Goal: Obtain resource: Download file/media

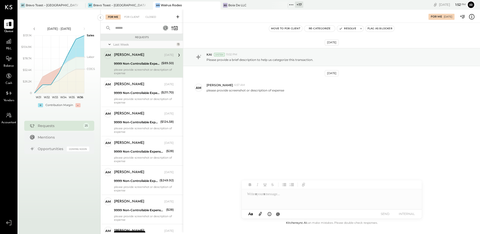
click at [131, 61] on div "9999 Non-Controllable Expenses:Other Income and Expenses:To Be Classified P&L" at bounding box center [137, 64] width 46 height 6
click at [346, 29] on button "Resolve" at bounding box center [347, 29] width 21 height 6
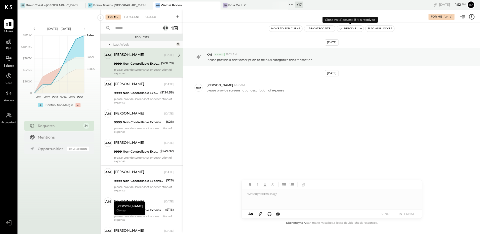
click at [347, 29] on button "Resolve" at bounding box center [347, 29] width 21 height 6
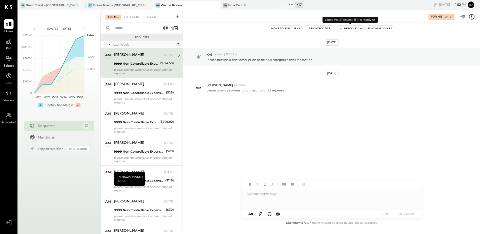
click at [347, 29] on button "Resolve" at bounding box center [347, 29] width 21 height 6
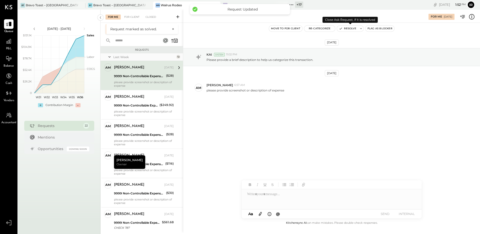
click at [347, 29] on button "Resolve" at bounding box center [347, 29] width 21 height 6
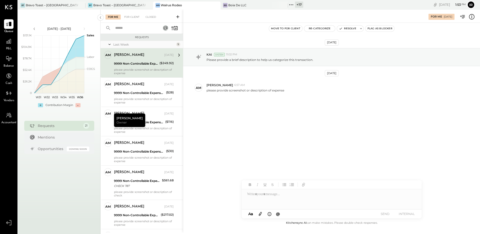
click at [147, 71] on div "please provide screenshot or description of expense" at bounding box center [144, 71] width 60 height 7
click at [342, 27] on icon "button" at bounding box center [341, 29] width 4 height 4
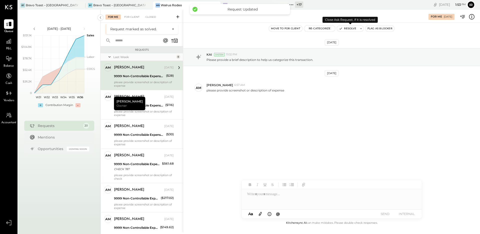
click at [342, 27] on icon "button" at bounding box center [341, 29] width 4 height 4
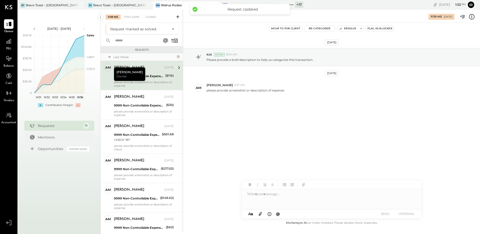
click at [164, 78] on div "9999 Non-Controllable Expenses:Other Income and Expenses:To Be Classified P&L (…" at bounding box center [144, 76] width 60 height 6
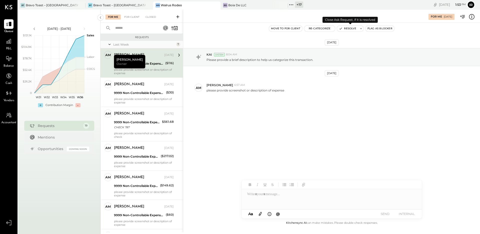
click at [345, 26] on button "Resolve" at bounding box center [347, 29] width 21 height 6
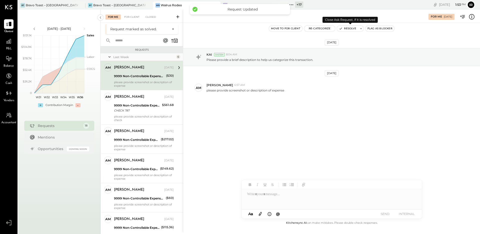
click at [345, 26] on button "Resolve" at bounding box center [347, 29] width 21 height 6
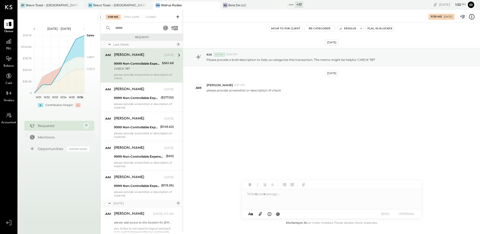
click at [143, 72] on div "[PERSON_NAME] [DATE] 9999 Non-Controllable Expenses:Other Income and Expenses:T…" at bounding box center [144, 65] width 60 height 29
click at [247, 5] on div "[PERSON_NAME] De LLC" at bounding box center [251, 5] width 60 height 5
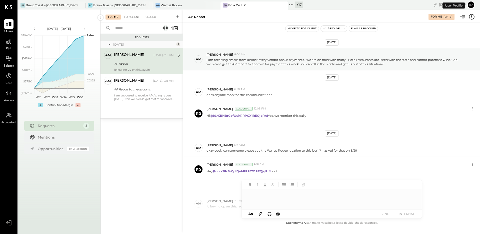
scroll to position [30, 0]
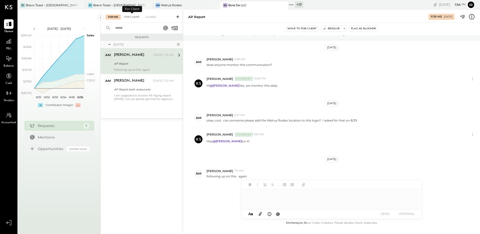
click at [130, 18] on div "For Client" at bounding box center [132, 17] width 20 height 5
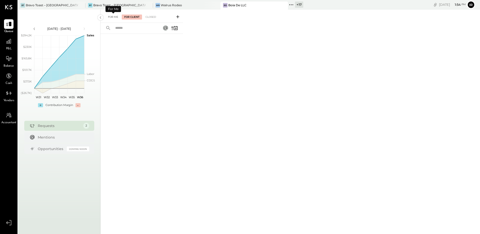
click at [115, 18] on div "For Me" at bounding box center [113, 17] width 15 height 5
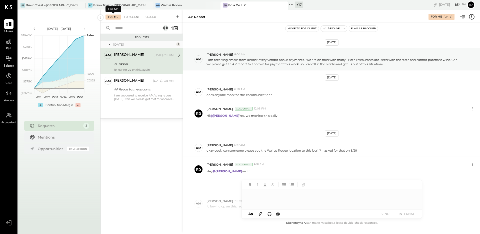
scroll to position [30, 0]
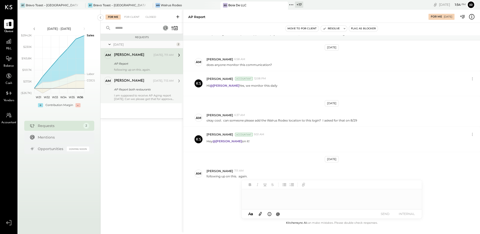
click at [127, 96] on div "I am supposed to receive AP Aging report [DATE]. Can we please get that for app…" at bounding box center [144, 97] width 60 height 7
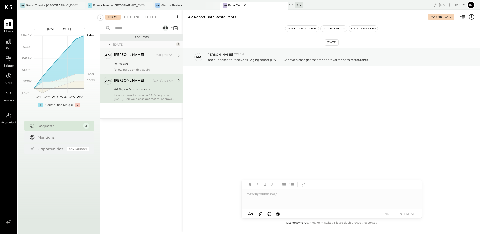
click at [134, 64] on div "AP Report" at bounding box center [143, 63] width 58 height 5
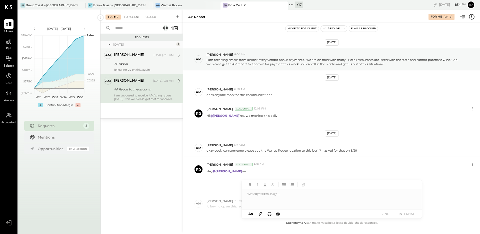
scroll to position [30, 0]
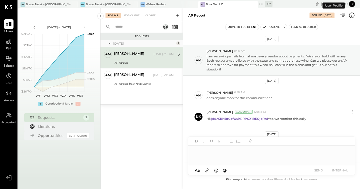
scroll to position [77, 0]
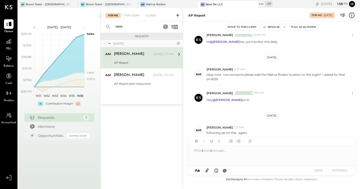
click at [258, 3] on icon at bounding box center [261, 4] width 7 height 7
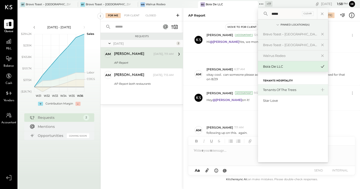
type input "*****"
click at [274, 87] on div "Tenants of the Trees" at bounding box center [290, 89] width 54 height 5
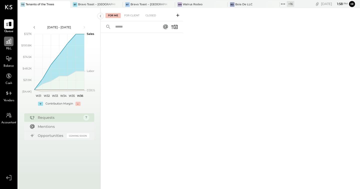
click at [11, 45] on div at bounding box center [9, 42] width 10 height 10
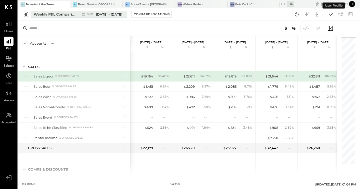
click at [71, 13] on div "Weekly P&L Comparison" at bounding box center [55, 14] width 42 height 5
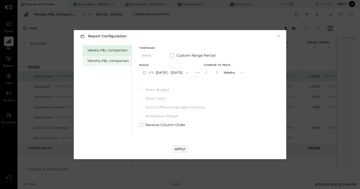
click at [105, 61] on div "Monthly P&L Comparison" at bounding box center [109, 60] width 42 height 5
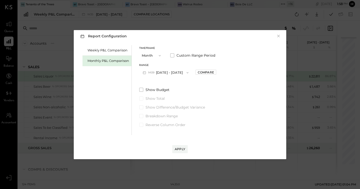
click at [154, 55] on button "Month" at bounding box center [151, 55] width 25 height 9
click at [154, 80] on div "Year" at bounding box center [152, 82] width 25 height 9
click at [166, 74] on button "2025 Jan 1 - Dec 31, 2025" at bounding box center [165, 72] width 53 height 9
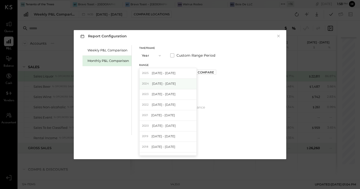
click at [176, 81] on span "Jan 1 - Dec 31, 2024" at bounding box center [164, 83] width 24 height 4
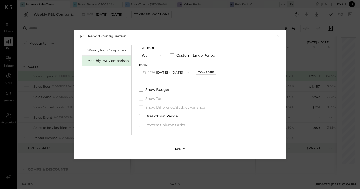
click at [181, 147] on div "Apply" at bounding box center [180, 149] width 11 height 4
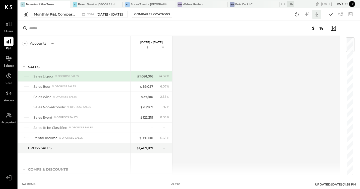
click at [317, 14] on icon at bounding box center [317, 14] width 7 height 7
click at [299, 45] on div "Excel" at bounding box center [301, 43] width 40 height 11
click at [319, 14] on icon at bounding box center [317, 14] width 7 height 7
click at [301, 42] on div "Excel" at bounding box center [301, 43] width 40 height 11
click at [320, 16] on div at bounding box center [316, 14] width 9 height 9
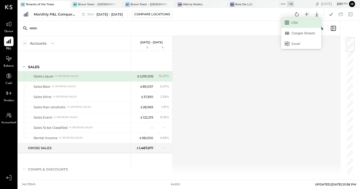
click at [294, 21] on link "CSV" at bounding box center [301, 22] width 40 height 11
